Goal: Task Accomplishment & Management: Manage account settings

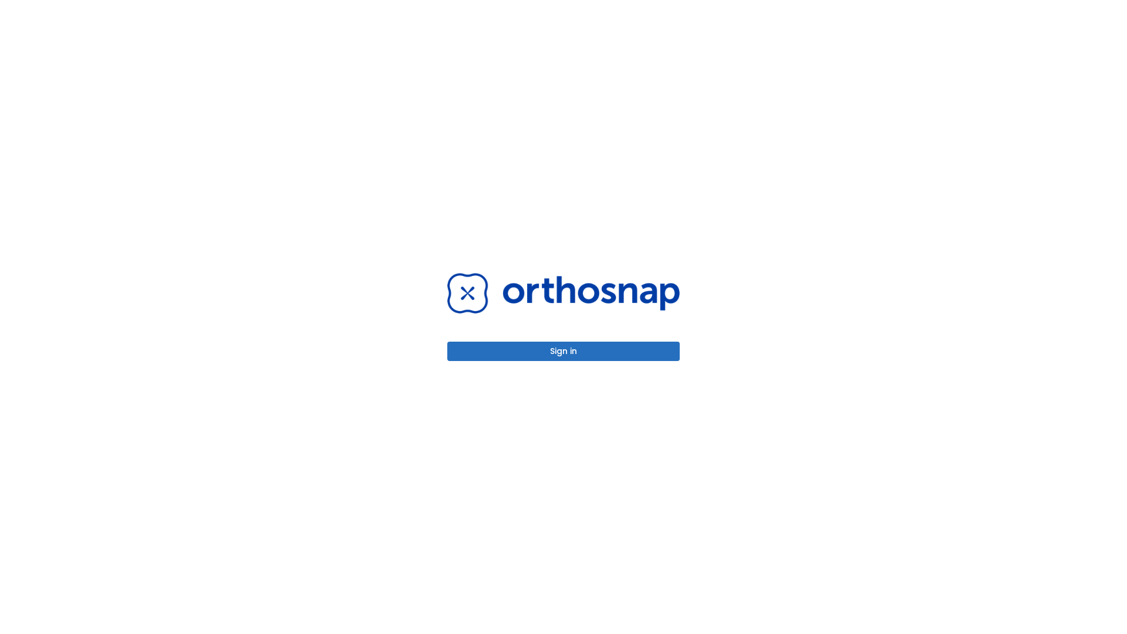
click at [564, 351] on button "Sign in" at bounding box center [563, 351] width 232 height 19
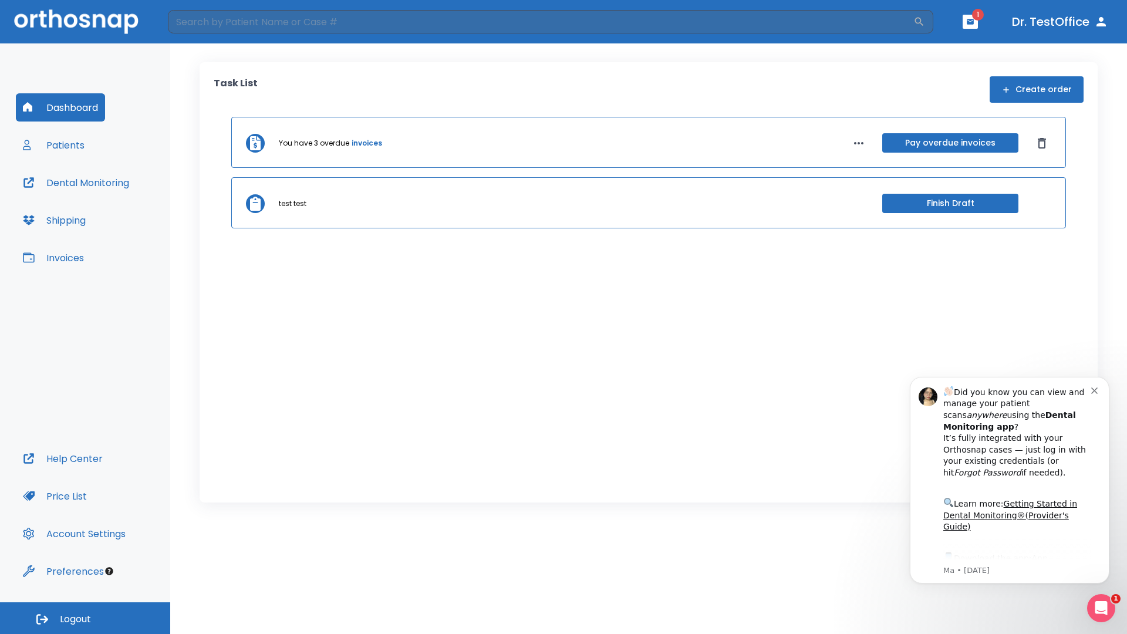
click at [85, 618] on span "Logout" at bounding box center [75, 619] width 31 height 13
